Goal: Task Accomplishment & Management: Complete application form

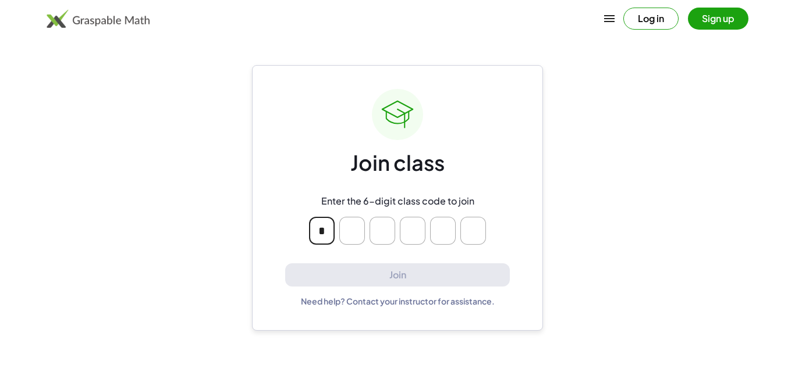
type input "*"
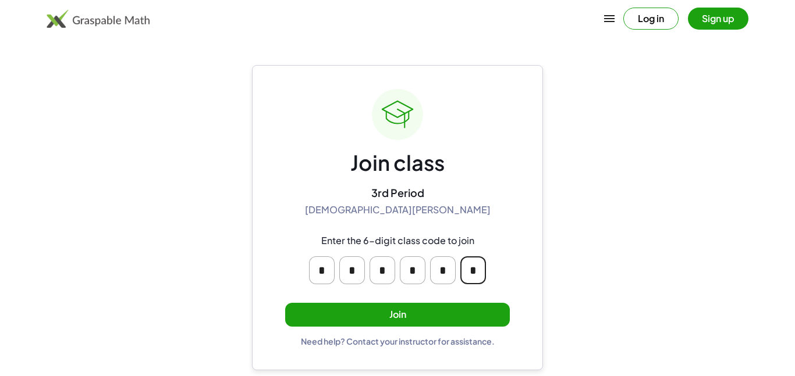
type input "*"
click at [363, 324] on button "Join" at bounding box center [397, 315] width 225 height 24
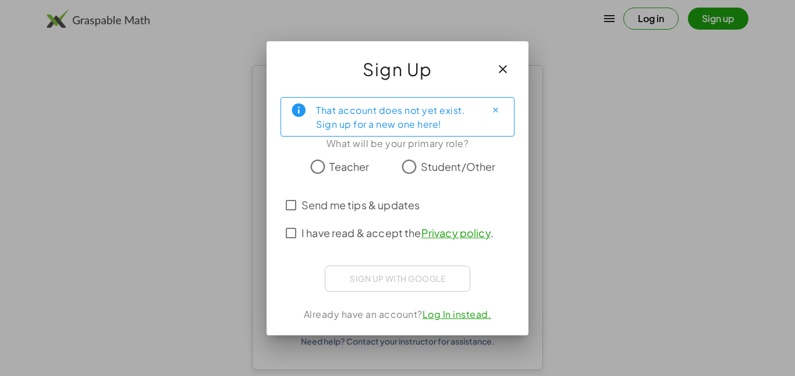
click at [438, 170] on span "Student/Other" at bounding box center [458, 167] width 75 height 16
click at [369, 234] on span "I have read & accept the Privacy policy ." at bounding box center [397, 233] width 192 height 16
